Goal: Task Accomplishment & Management: Manage account settings

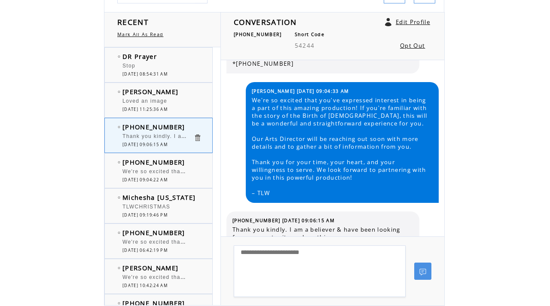
click at [192, 102] on div "Loved an image" at bounding box center [157, 102] width 71 height 9
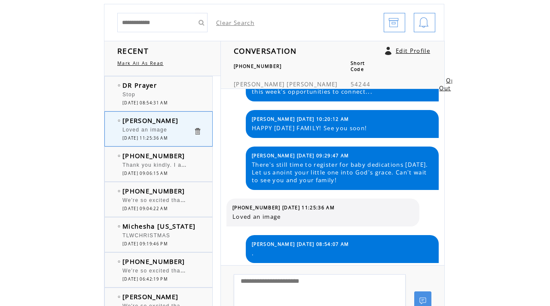
scroll to position [79, 0]
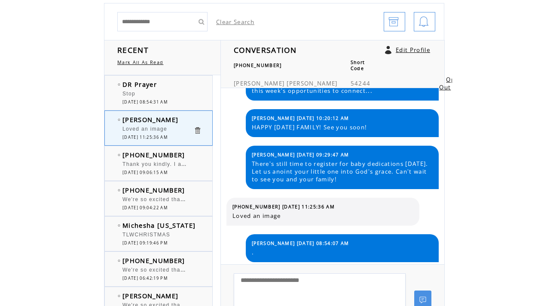
click at [168, 103] on span "09/11/2025 08:54:31 AM" at bounding box center [144, 102] width 45 height 6
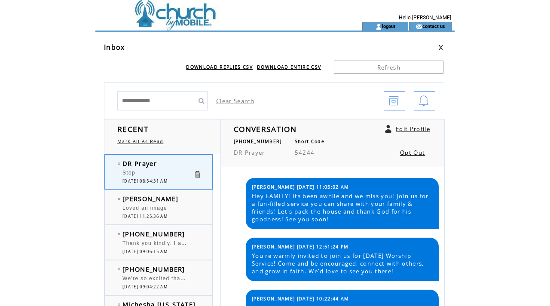
scroll to position [333, 0]
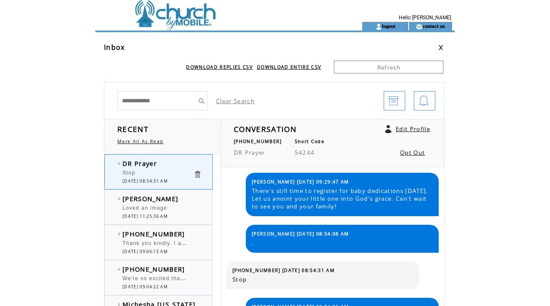
click at [205, 18] on td at bounding box center [213, 11] width 236 height 22
